Goal: Information Seeking & Learning: Learn about a topic

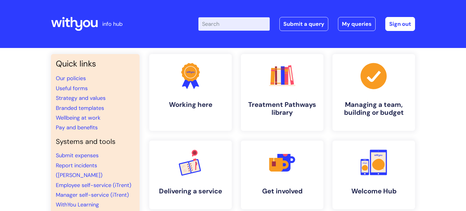
click at [215, 22] on input "Enter your search term here..." at bounding box center [233, 23] width 71 height 13
type input "risky"
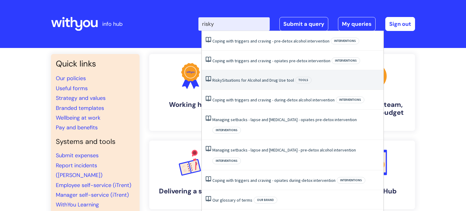
click at [251, 80] on link "Risky Situations for Alcohol and Drug Use tool" at bounding box center [253, 79] width 82 height 5
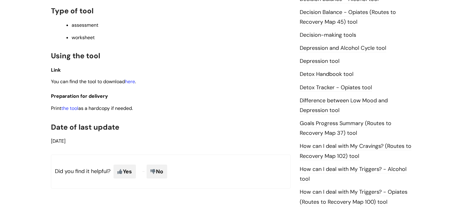
scroll to position [305, 0]
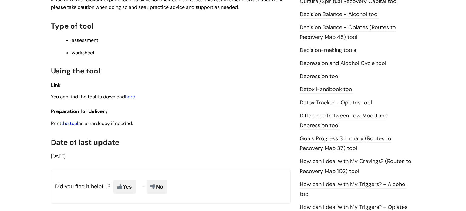
click at [72, 126] on link "the tool" at bounding box center [69, 123] width 17 height 6
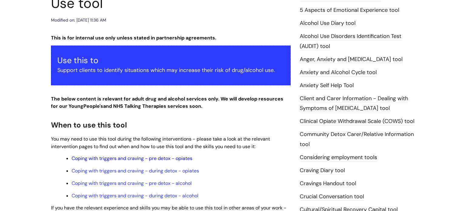
scroll to position [0, 0]
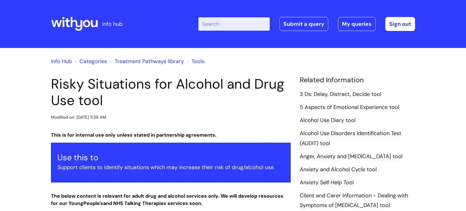
click at [222, 19] on input "Enter your search term here..." at bounding box center [233, 23] width 71 height 13
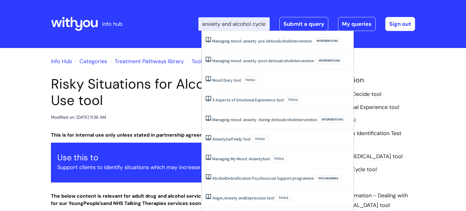
scroll to position [0, 2]
type input "anxiety and alcohol cycle"
click button "Search" at bounding box center [0, 0] width 0 height 0
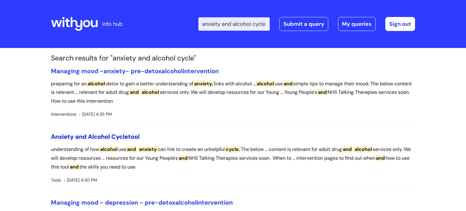
click at [120, 138] on span "Cycle" at bounding box center [119, 136] width 17 height 8
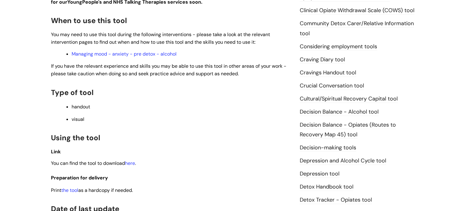
scroll to position [261, 0]
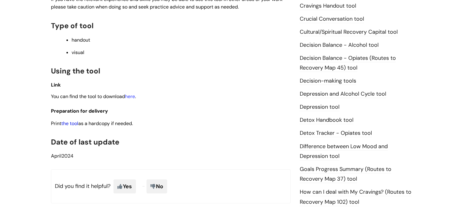
click at [75, 126] on link "the tool" at bounding box center [69, 123] width 17 height 6
